Goal: Navigation & Orientation: Find specific page/section

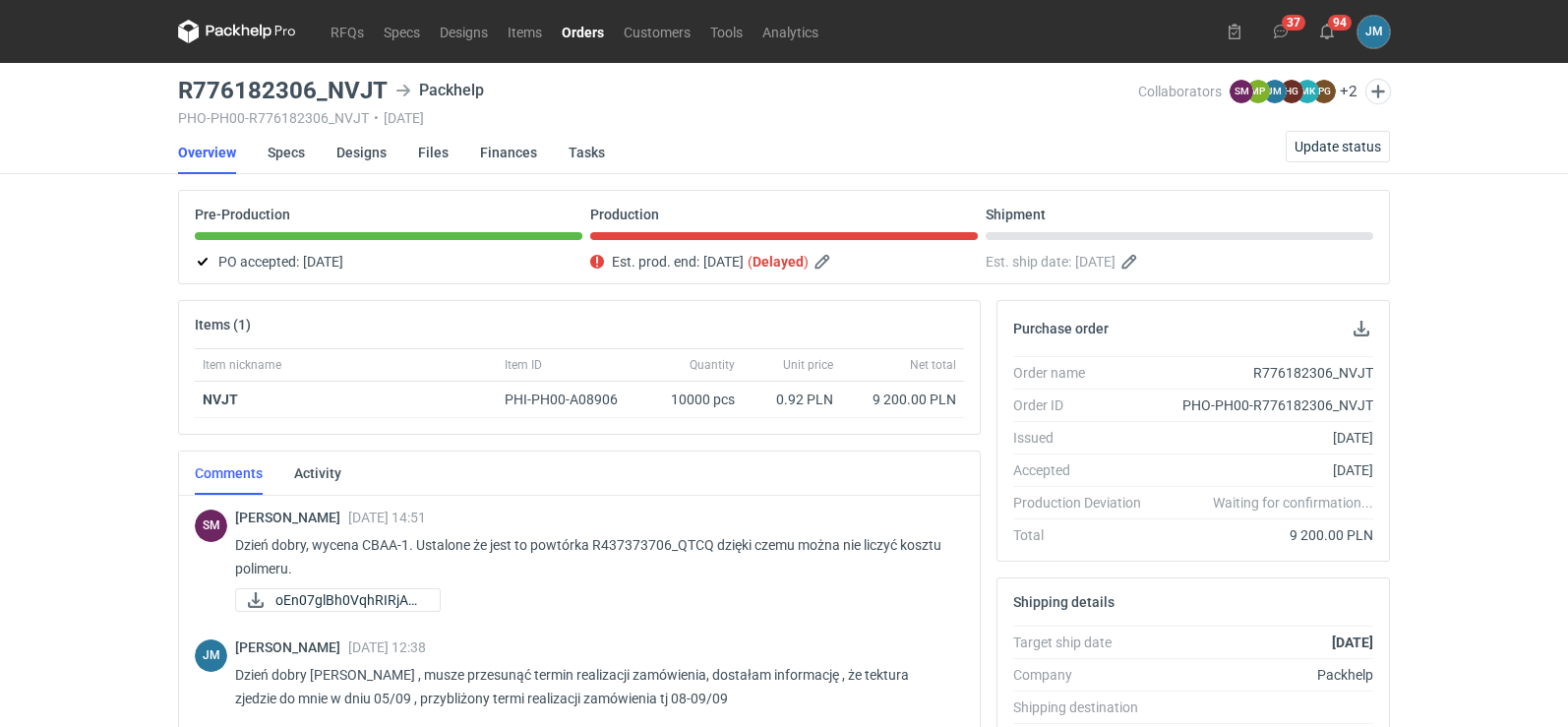
click at [249, 33] on icon at bounding box center [246, 31] width 8 height 12
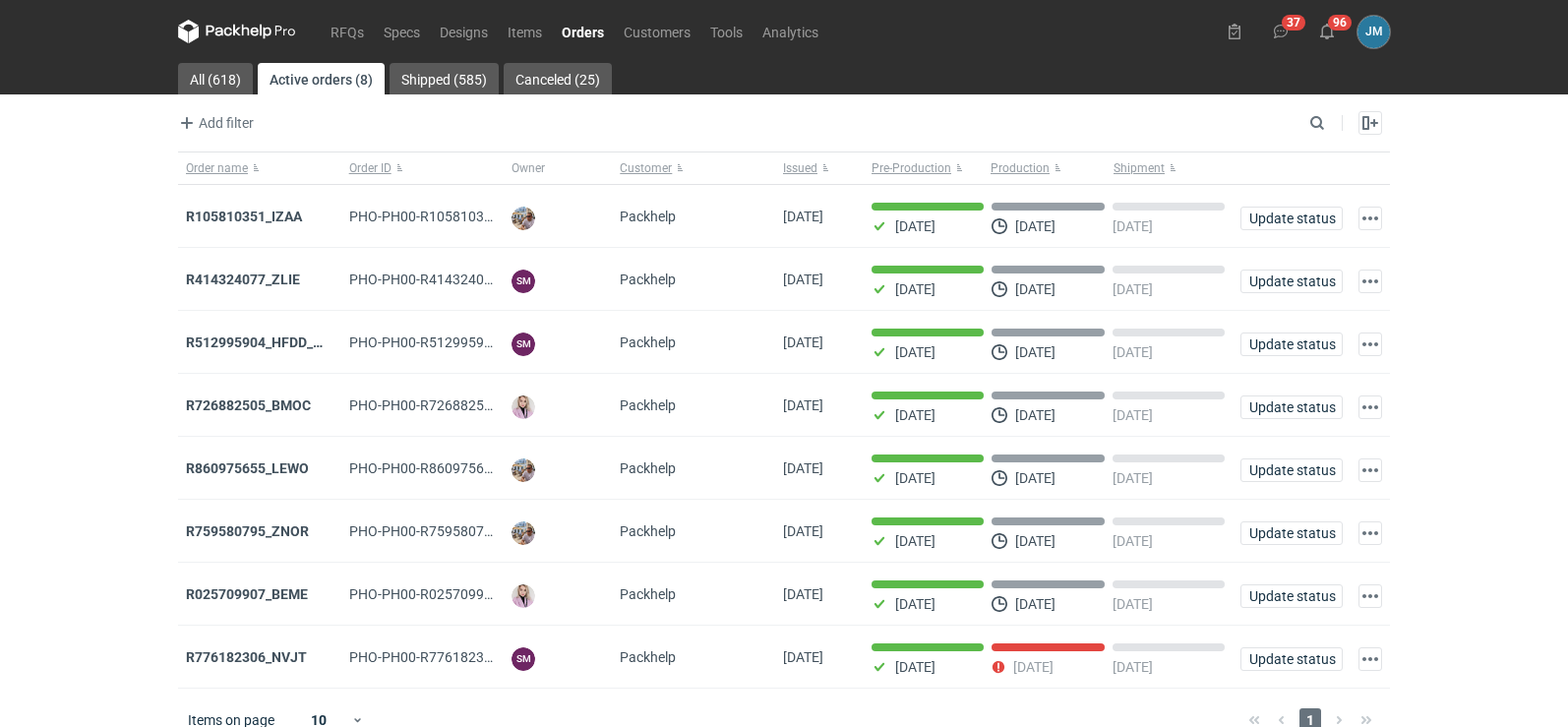
click at [208, 25] on icon at bounding box center [237, 32] width 118 height 24
click at [218, 37] on icon at bounding box center [237, 32] width 118 height 24
